Goal: Task Accomplishment & Management: Use online tool/utility

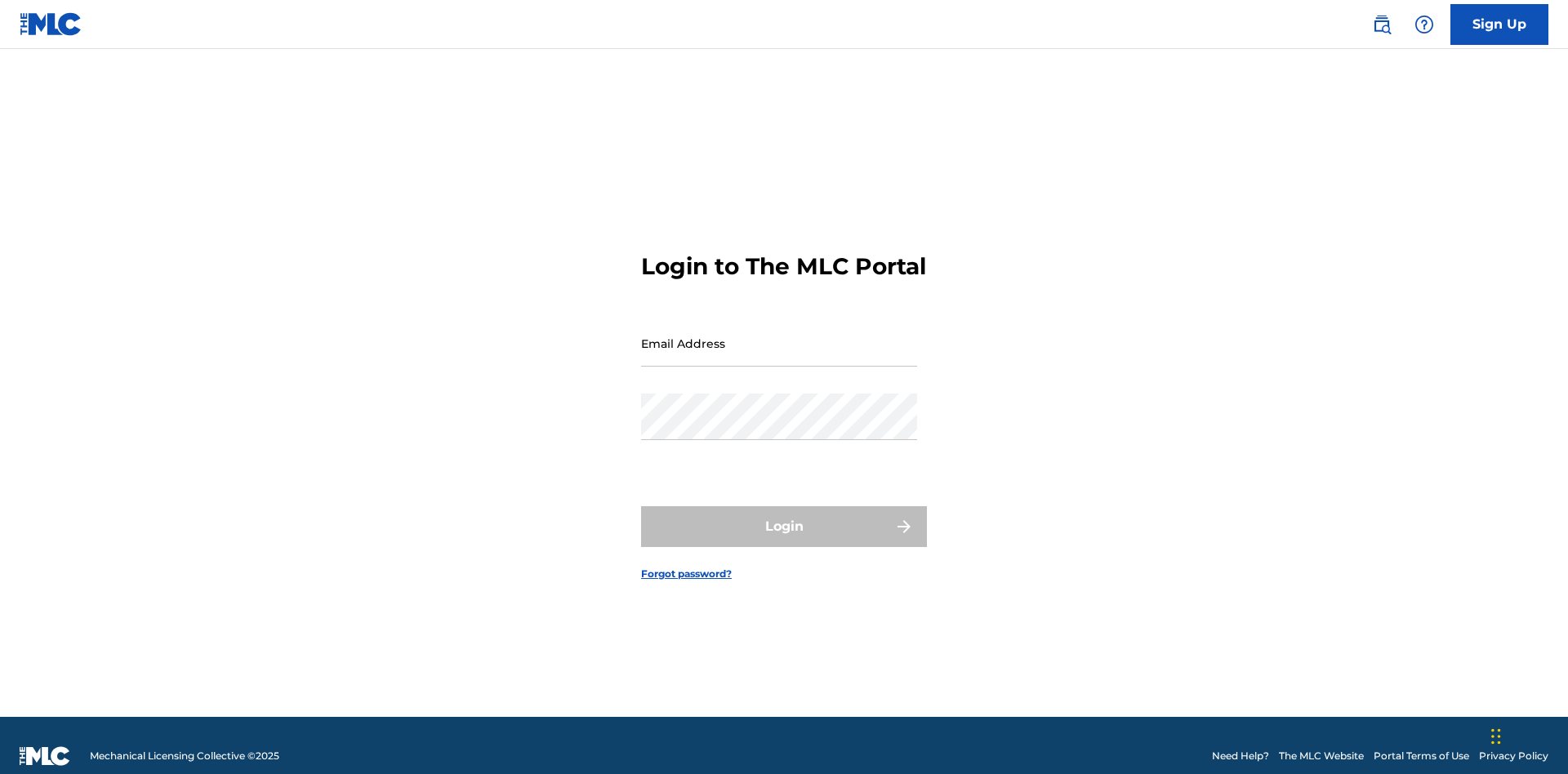
scroll to position [21, 0]
click at [779, 336] on input "Email Address" at bounding box center [779, 343] width 276 height 47
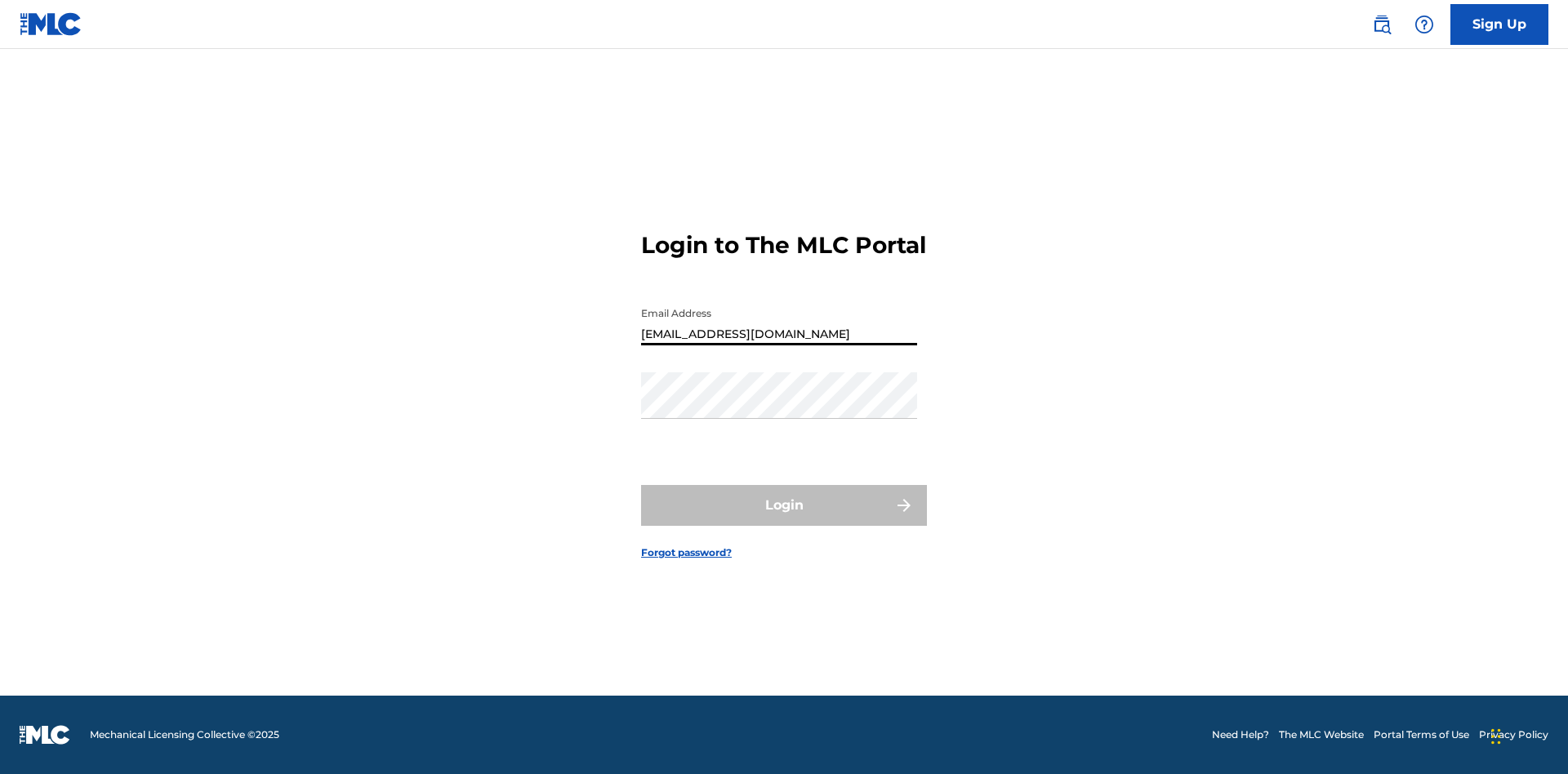
type input "Duke.McTesterson@gmail.com"
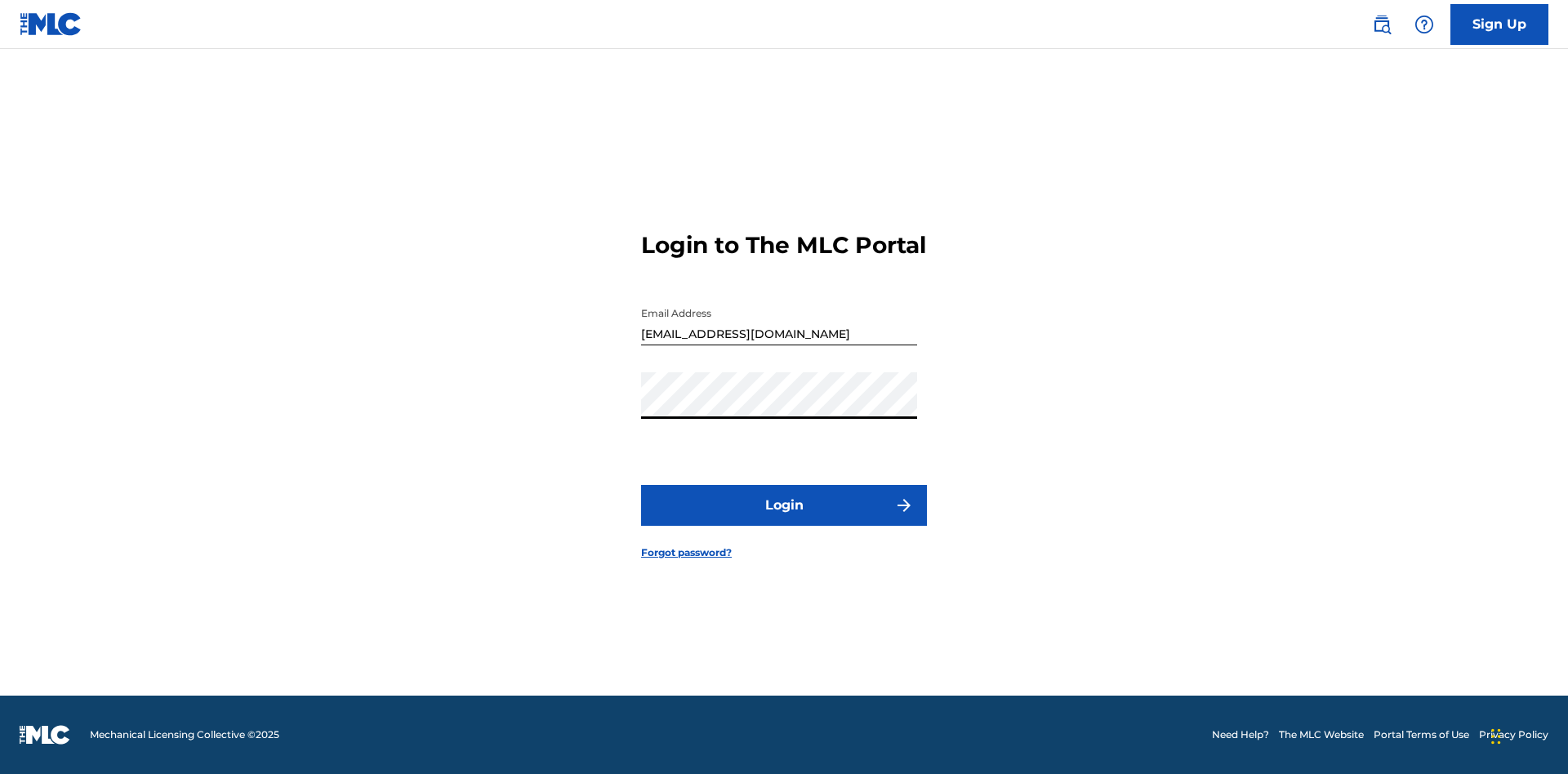
click at [784, 520] on button "Login" at bounding box center [784, 506] width 286 height 41
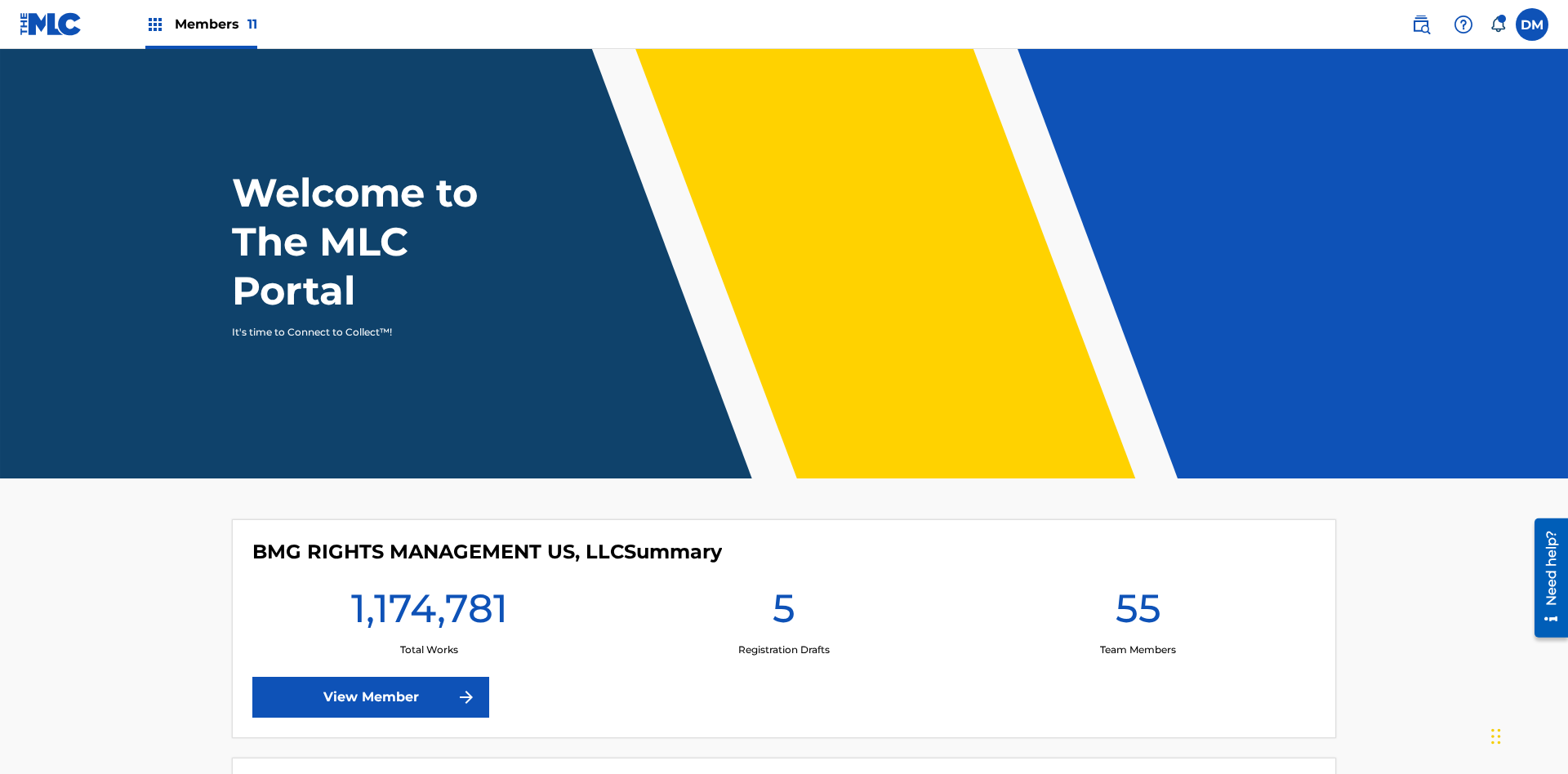
scroll to position [70, 0]
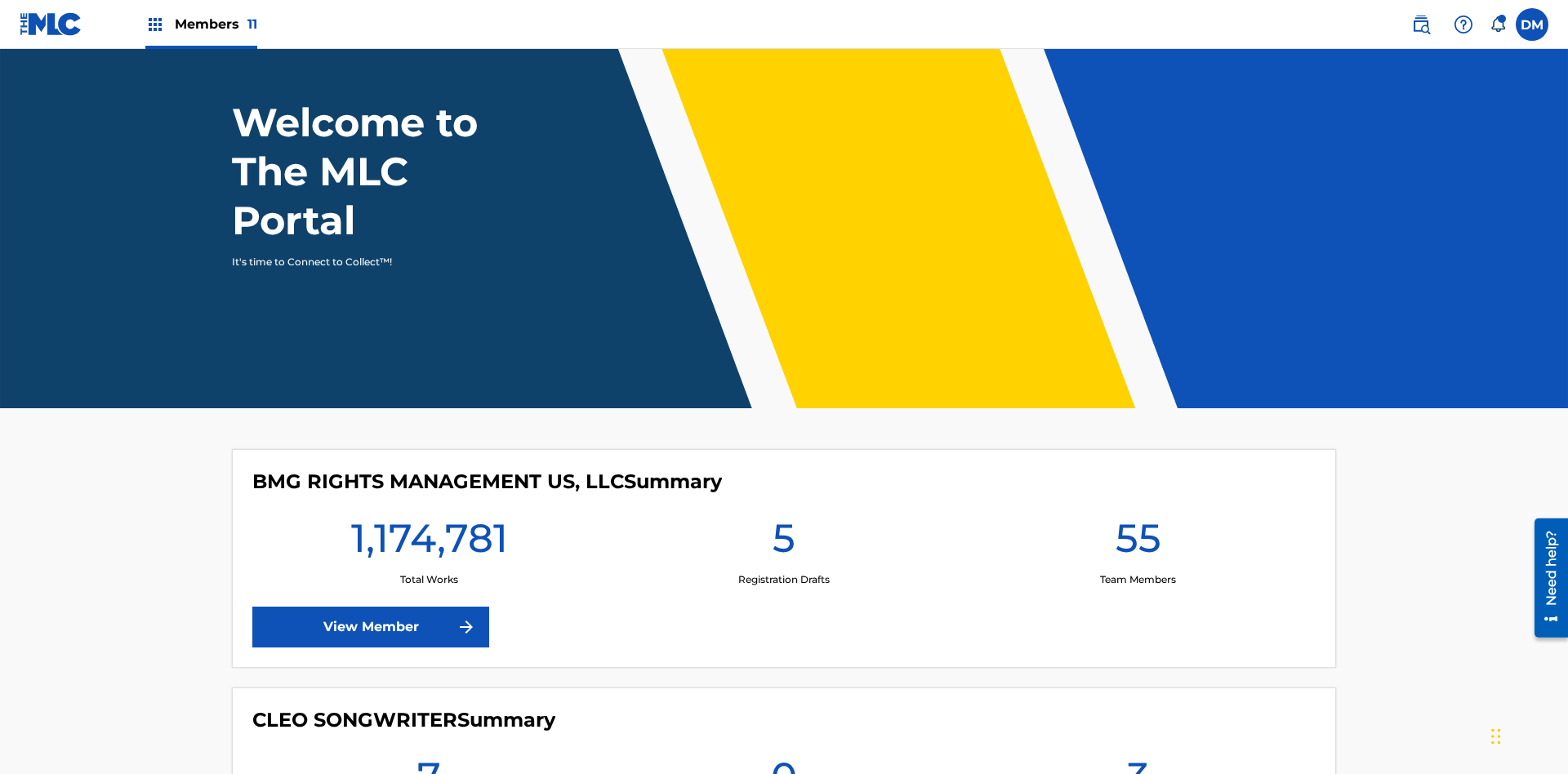
click at [201, 24] on span "Members 11" at bounding box center [216, 24] width 82 height 19
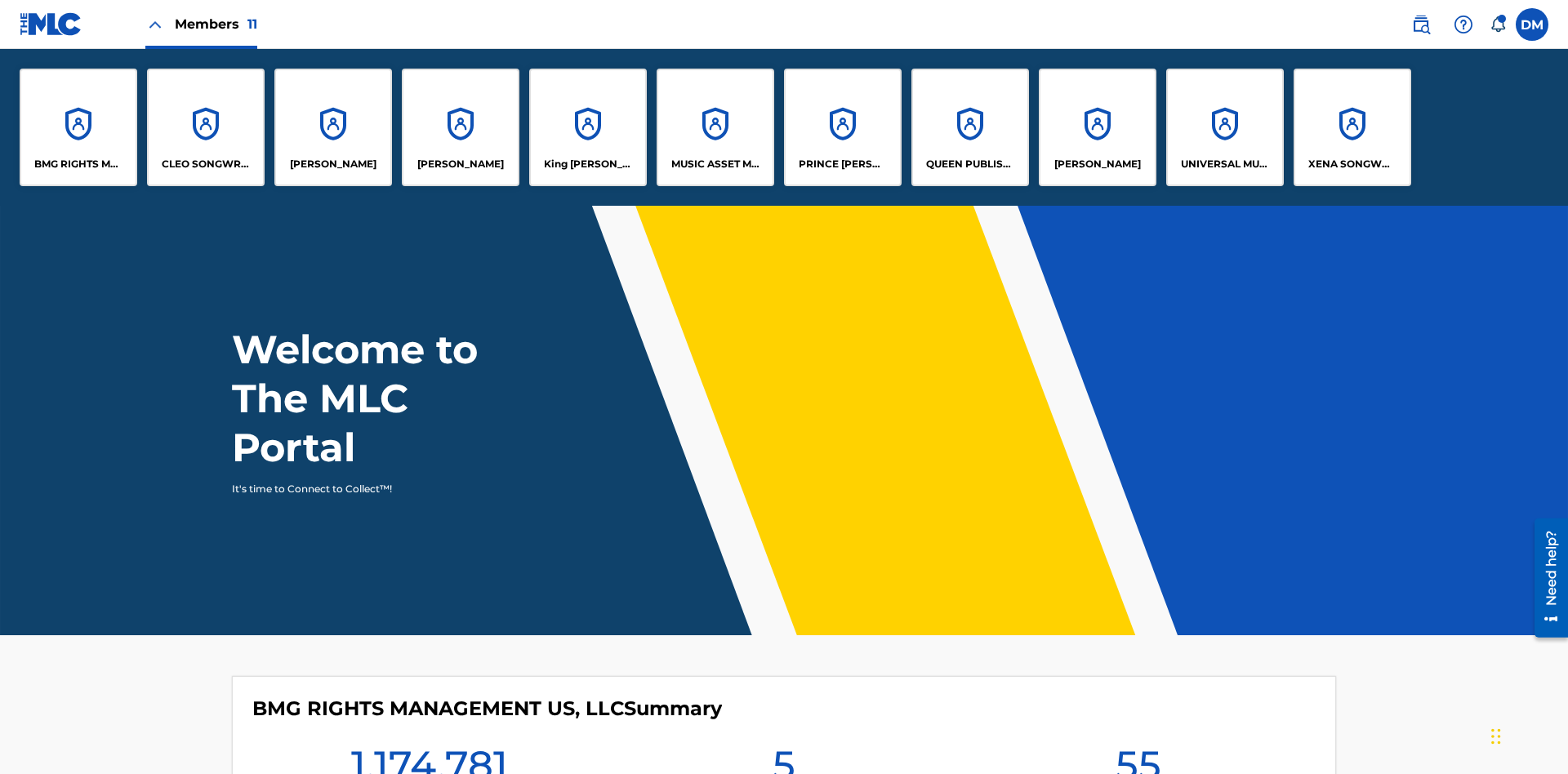
click at [1097, 165] on p "RONALD MCTESTERSON" at bounding box center [1097, 165] width 86 height 15
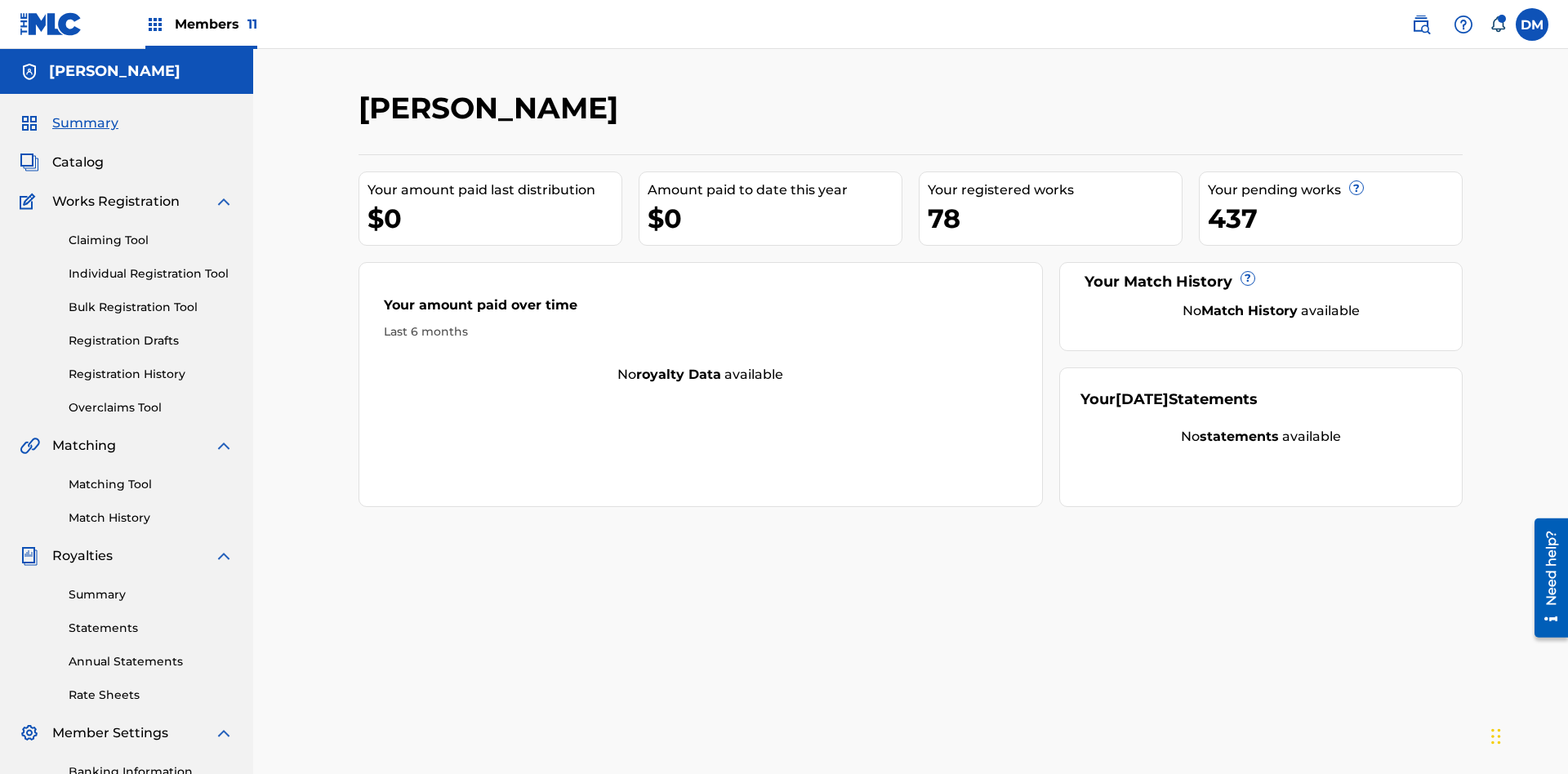
click at [151, 476] on link "Matching Tool" at bounding box center [150, 484] width 165 height 17
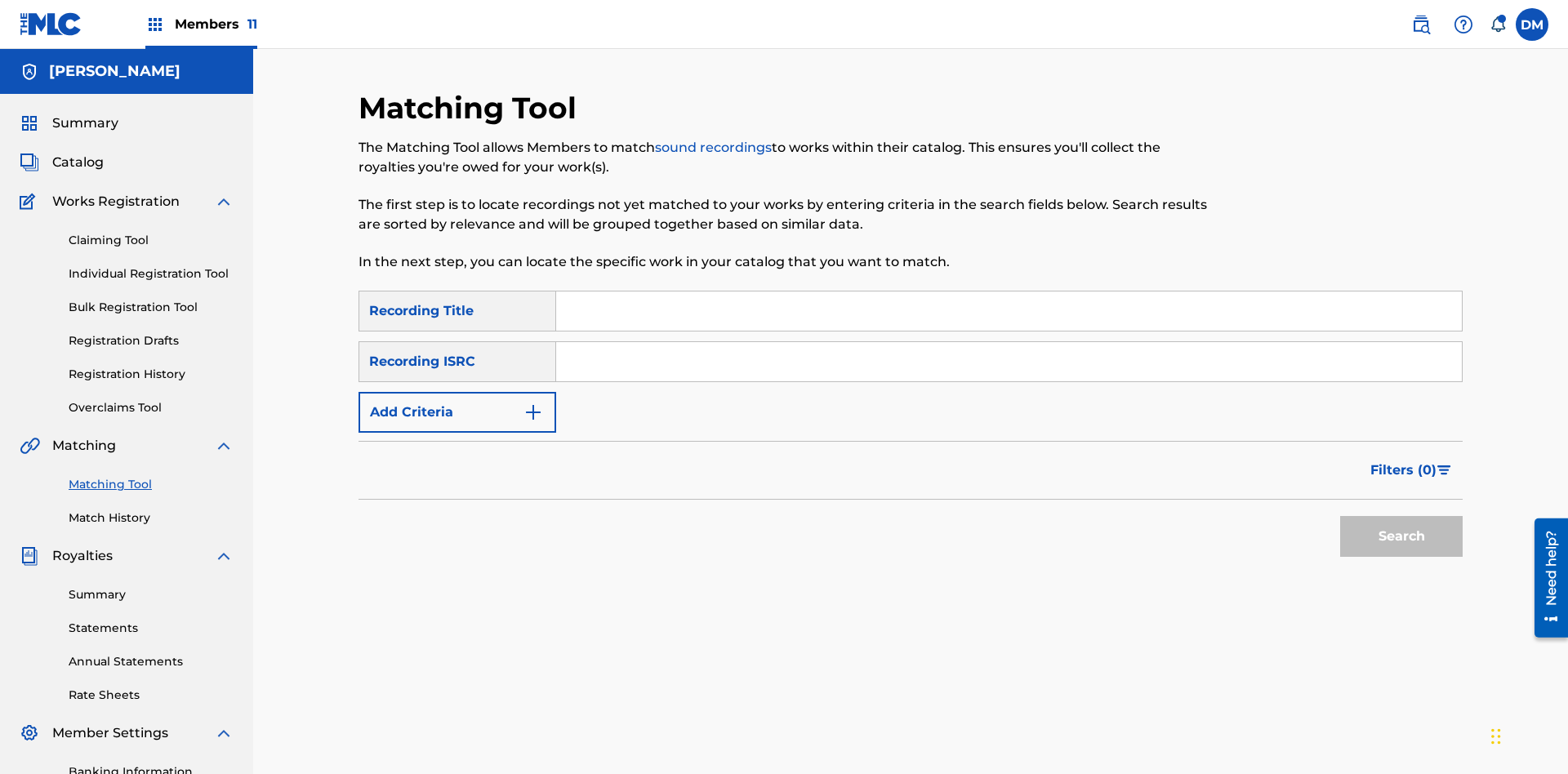
click at [457, 392] on button "Add Criteria" at bounding box center [457, 413] width 197 height 41
click at [1401, 517] on button "Search" at bounding box center [1401, 537] width 123 height 41
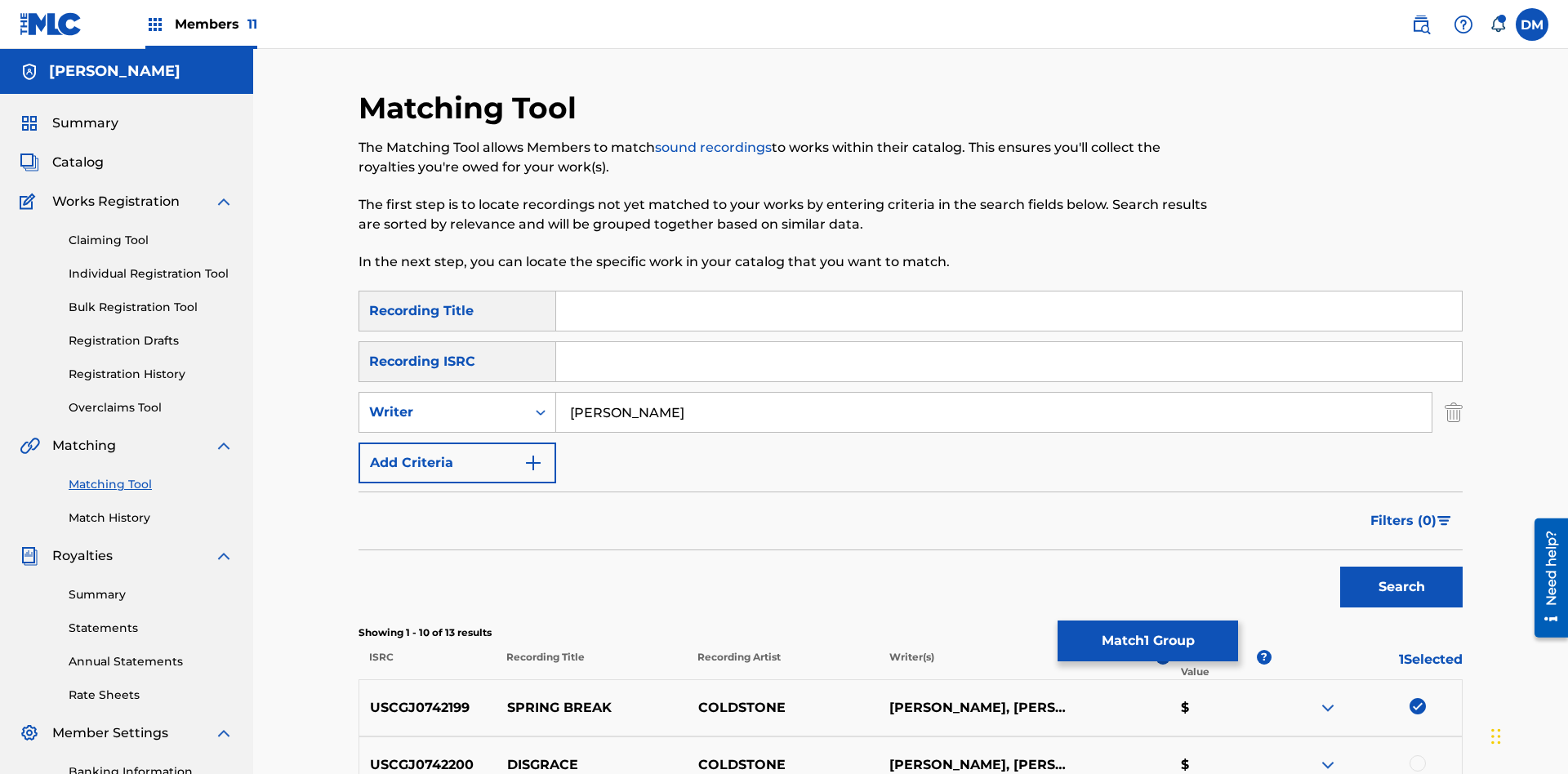
click at [1417, 756] on div at bounding box center [1418, 764] width 16 height 16
click at [1147, 642] on button "Match 1 Group" at bounding box center [1147, 642] width 180 height 41
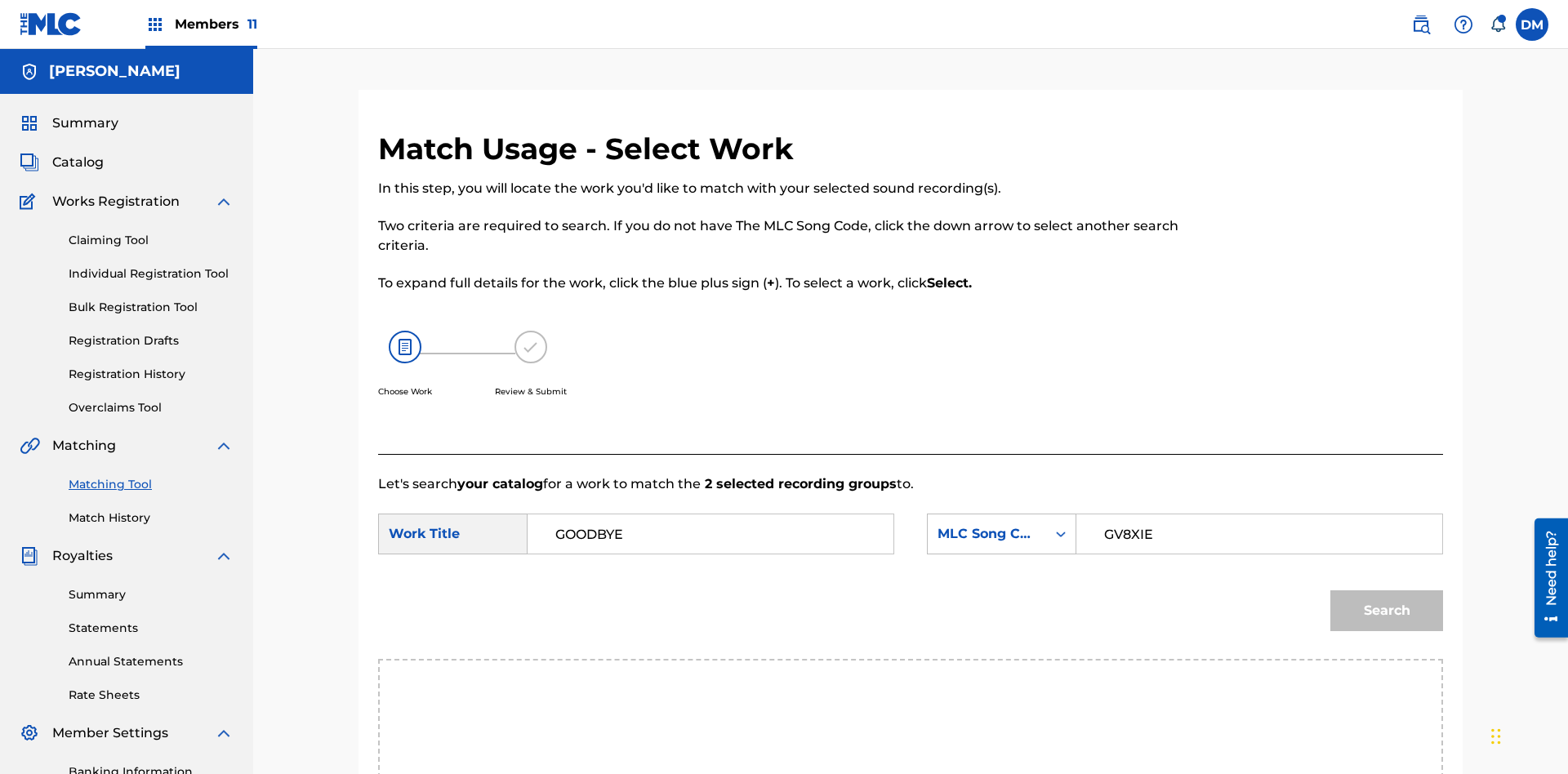
type input "GV8XIE"
click at [1386, 591] on button "Search" at bounding box center [1386, 611] width 113 height 41
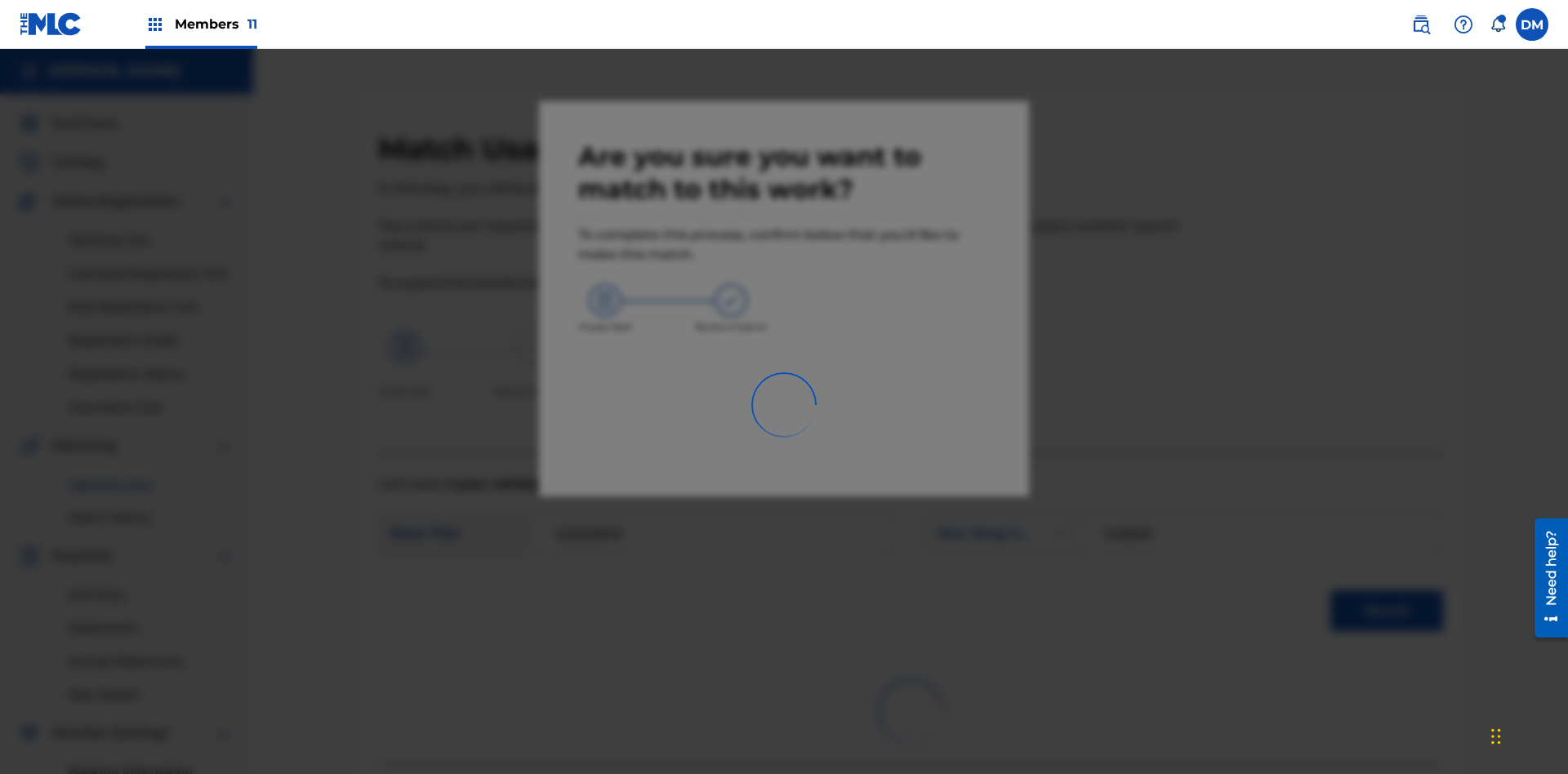
click at [151, 510] on link "Match History" at bounding box center [150, 518] width 165 height 17
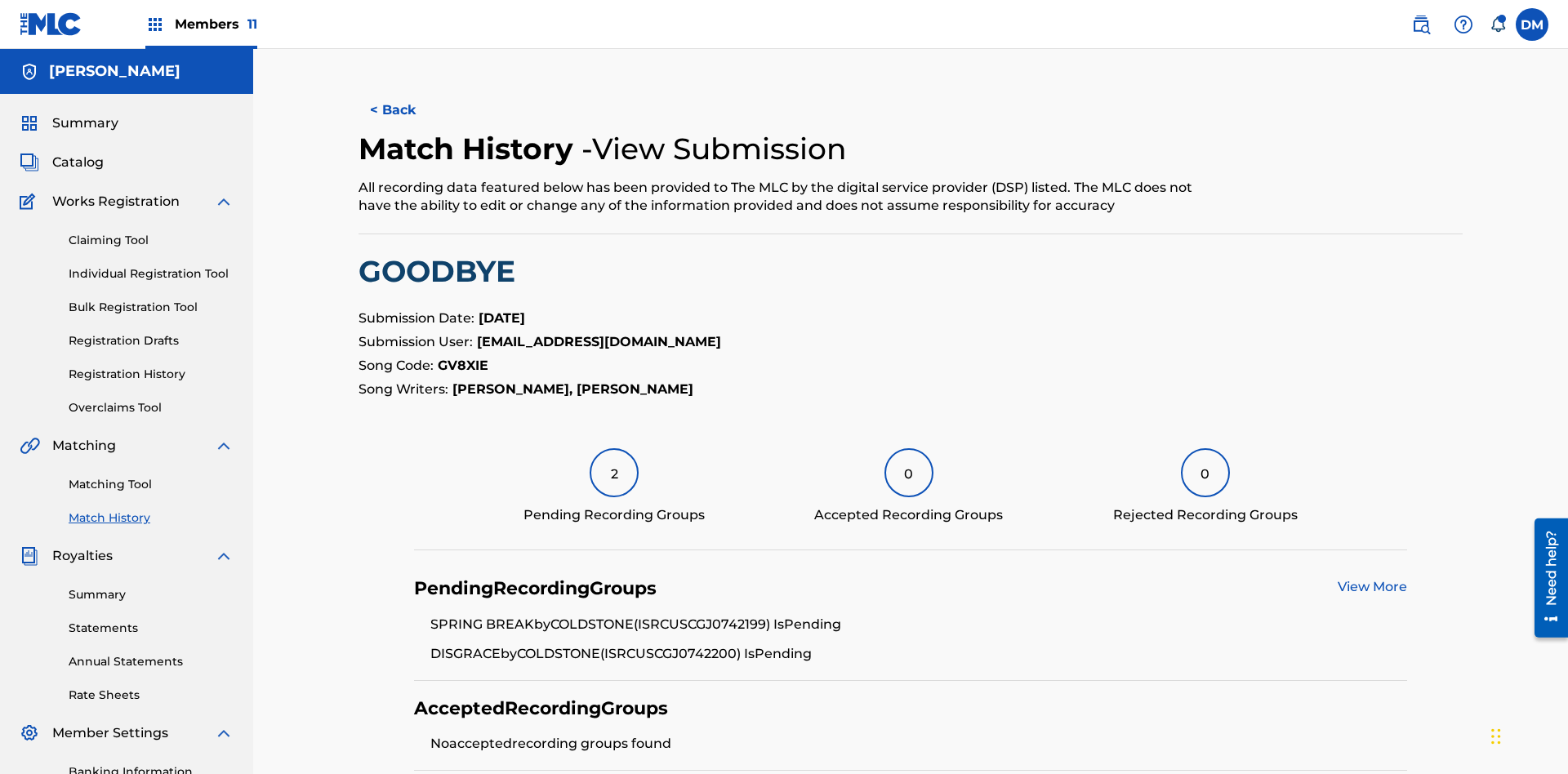
scroll to position [247, 0]
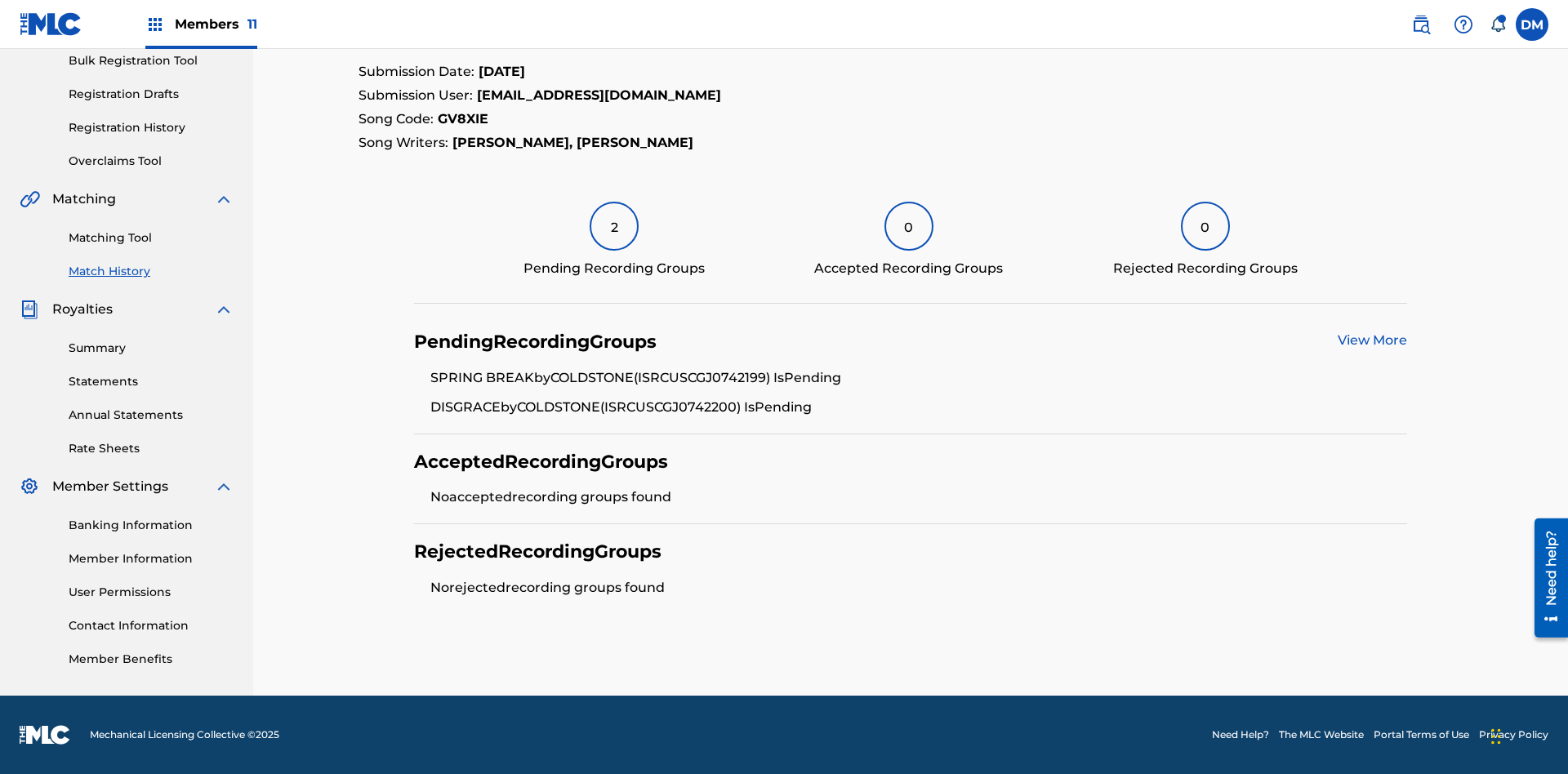
click at [1371, 341] on link "View More" at bounding box center [1372, 340] width 69 height 16
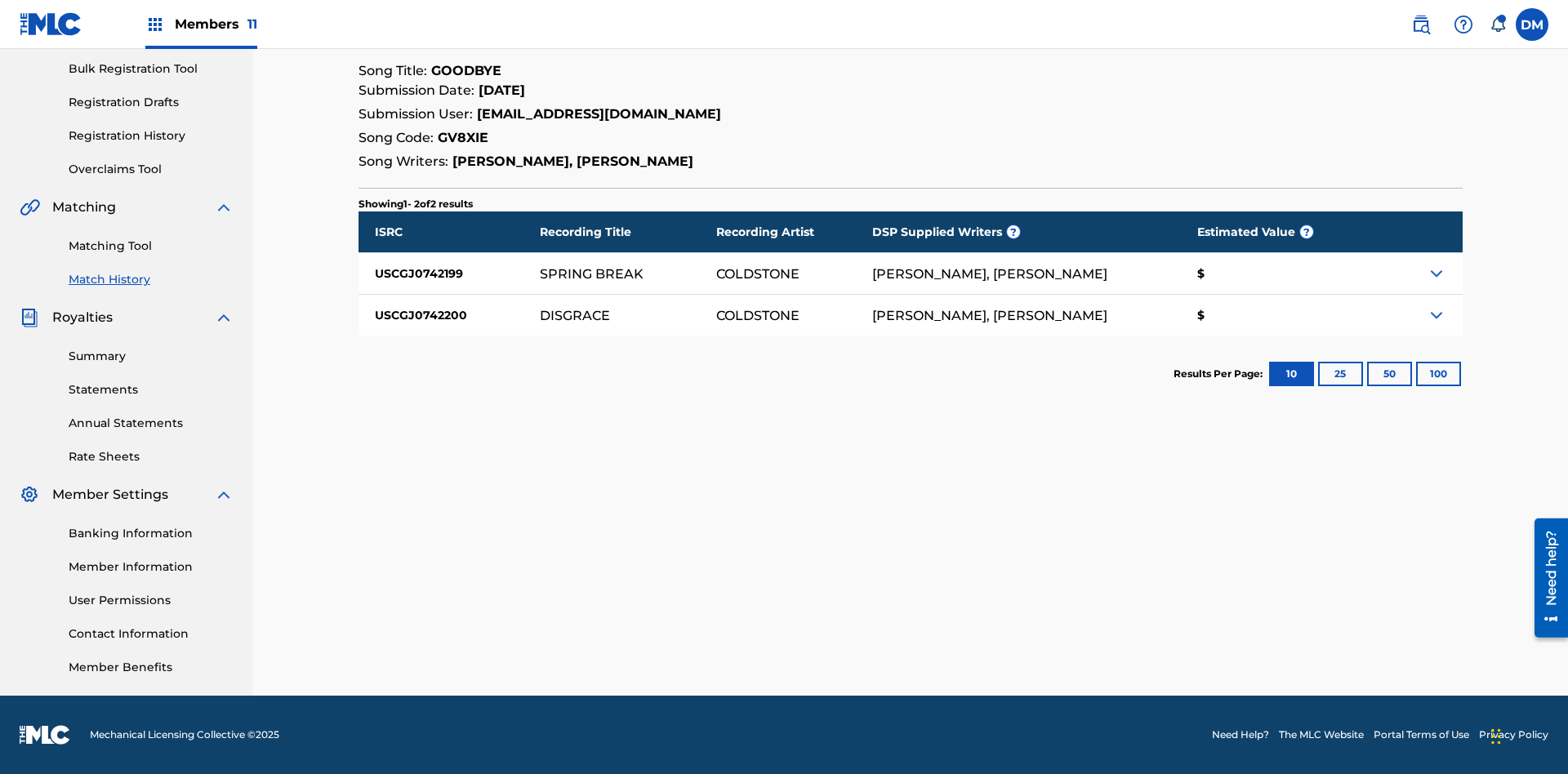
scroll to position [239, 0]
